Goal: Transaction & Acquisition: Purchase product/service

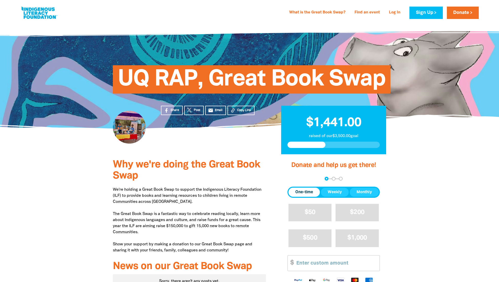
click at [173, 57] on div "UQ RAP, Great Book Swap" at bounding box center [249, 75] width 288 height 75
click at [46, 14] on link at bounding box center [39, 12] width 38 height 15
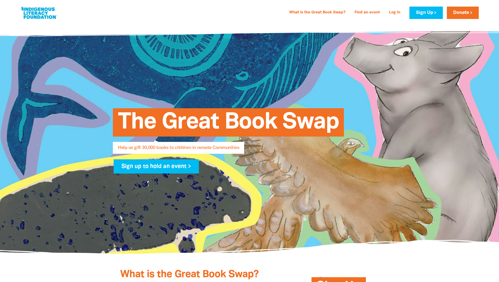
select select "AU"
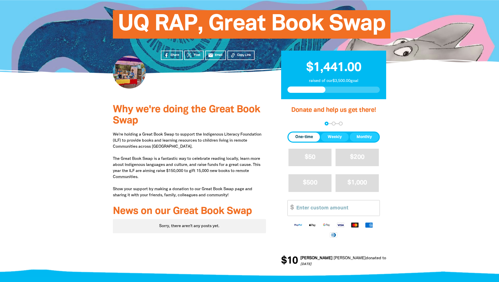
scroll to position [58, 0]
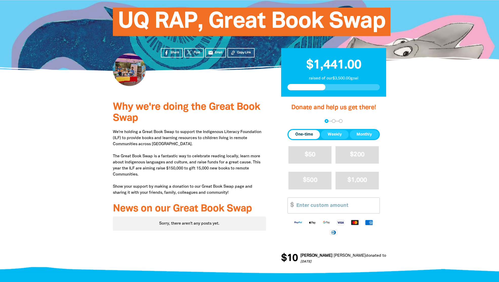
click at [295, 139] on span "Donation frequency" at bounding box center [303, 134] width 31 height 9
click at [218, 55] on span "Email" at bounding box center [219, 52] width 8 height 5
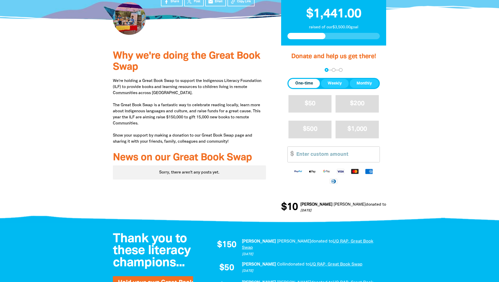
scroll to position [109, 0]
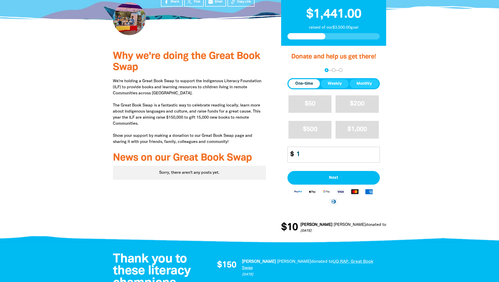
click at [377, 162] on input "1" at bounding box center [336, 154] width 87 height 15
click at [307, 162] on input "1" at bounding box center [336, 154] width 87 height 15
type input "10"
click at [314, 185] on button "Next" at bounding box center [333, 178] width 92 height 14
select select "AU"
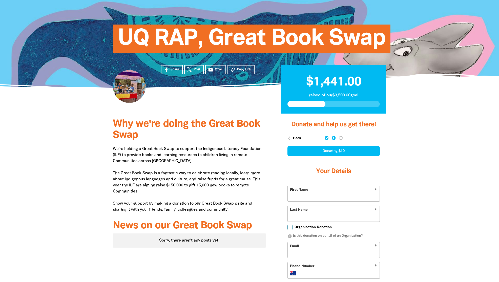
scroll to position [0, 0]
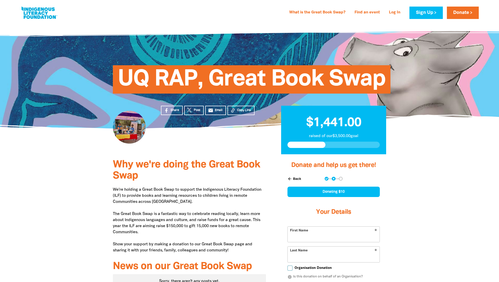
click at [69, 107] on div at bounding box center [249, 76] width 499 height 106
click at [390, 13] on link "Log In" at bounding box center [394, 13] width 17 height 8
